Goal: Go to known website: Go to known website

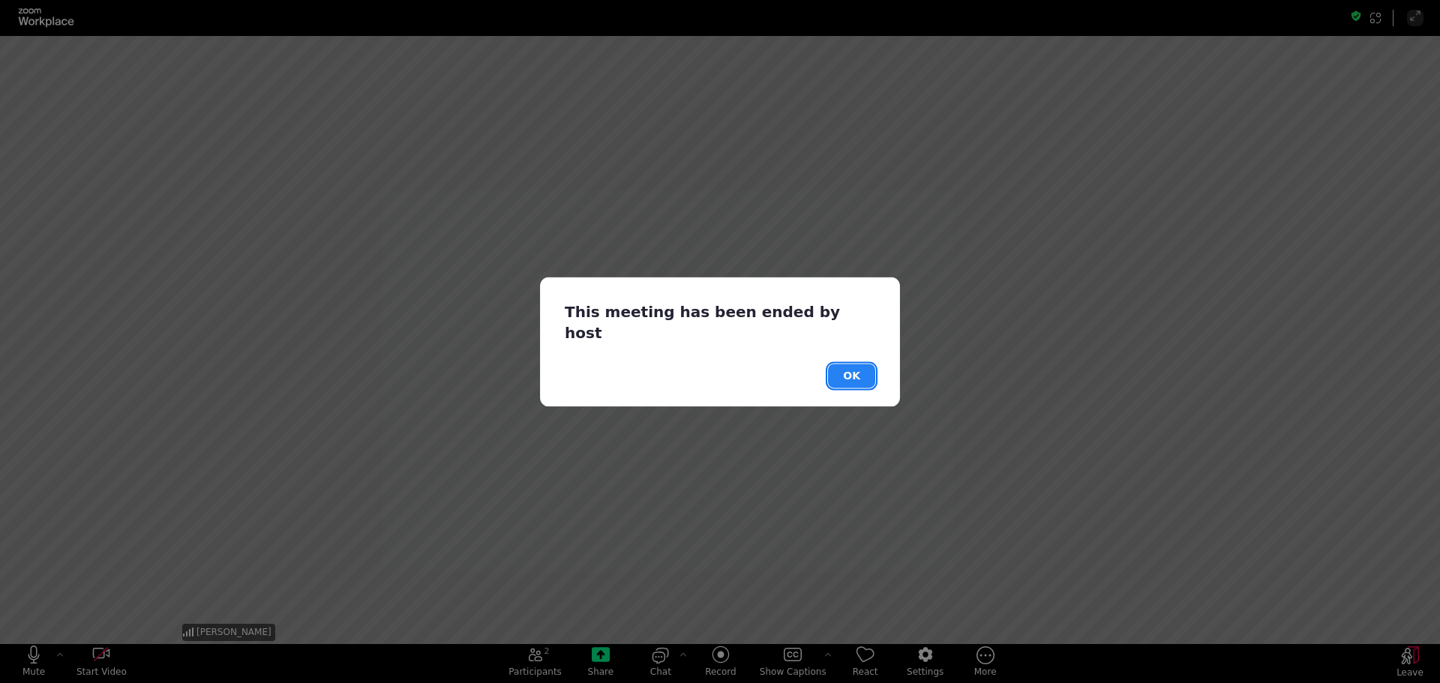
click at [843, 364] on button "OK" at bounding box center [851, 376] width 47 height 24
